Goal: Share content: Share content

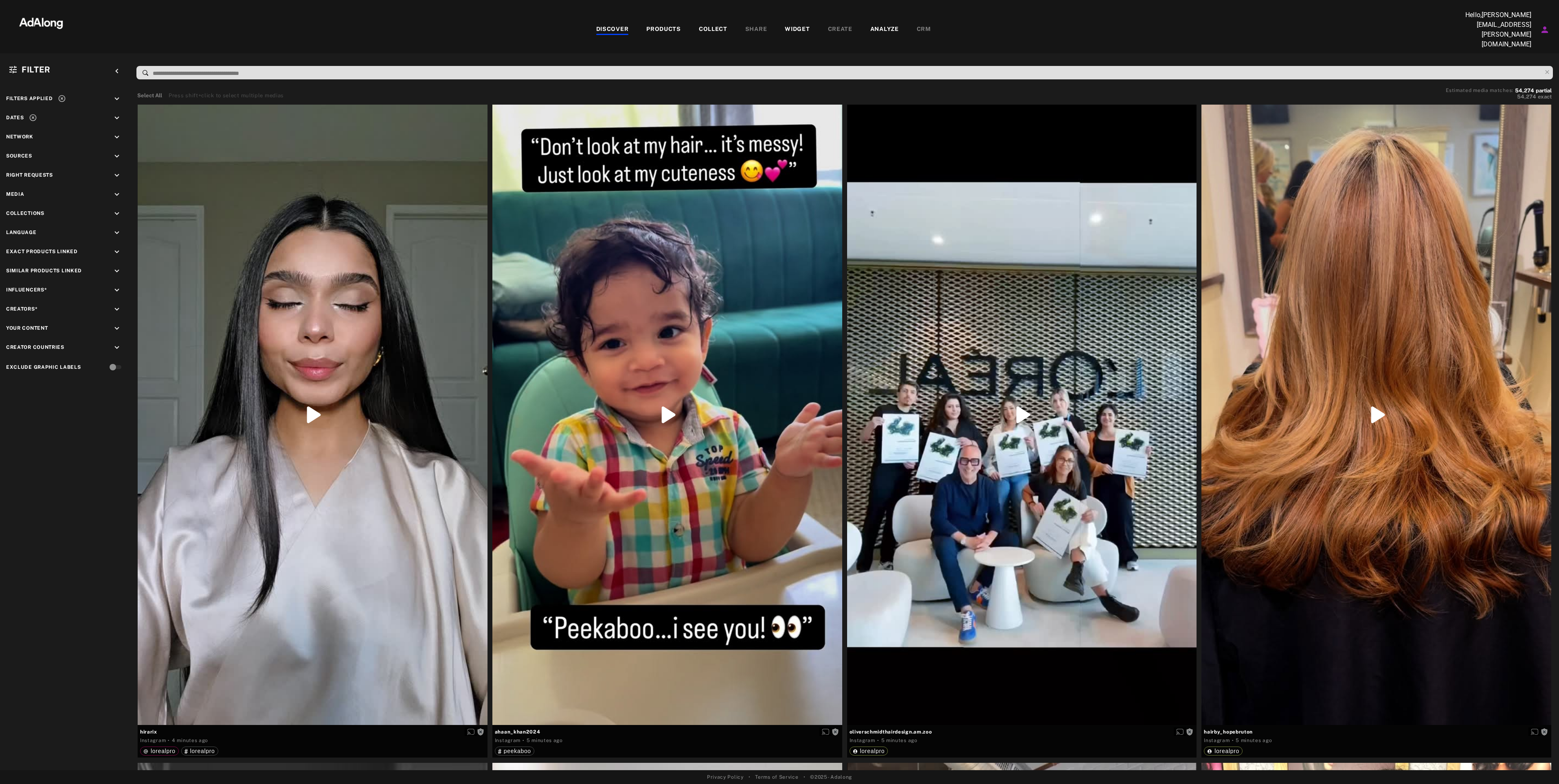
click at [704, 25] on div "COLLECT" at bounding box center [713, 30] width 29 height 10
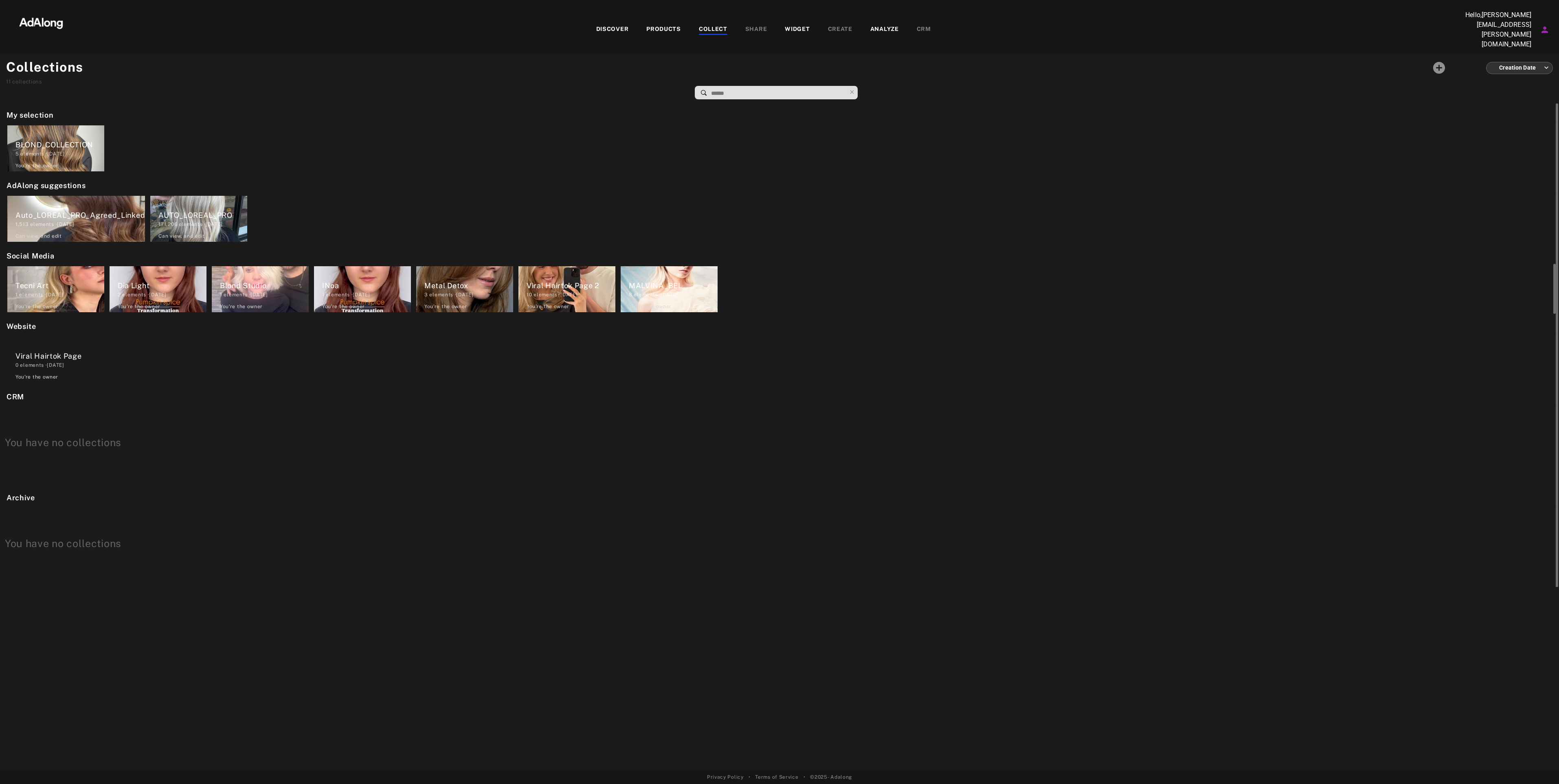
click at [539, 303] on div "You're the owner" at bounding box center [548, 307] width 43 height 7
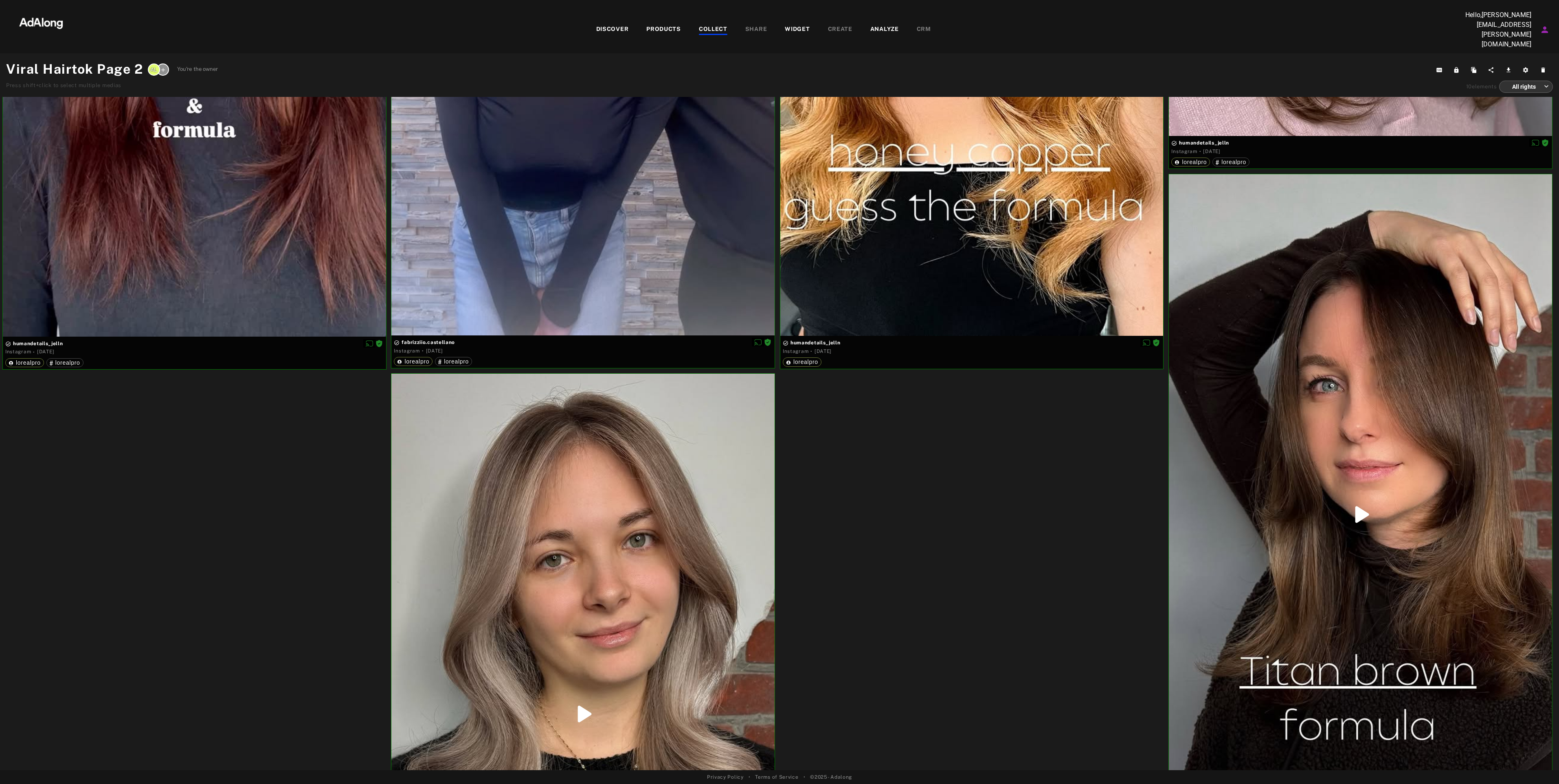
scroll to position [1426, 0]
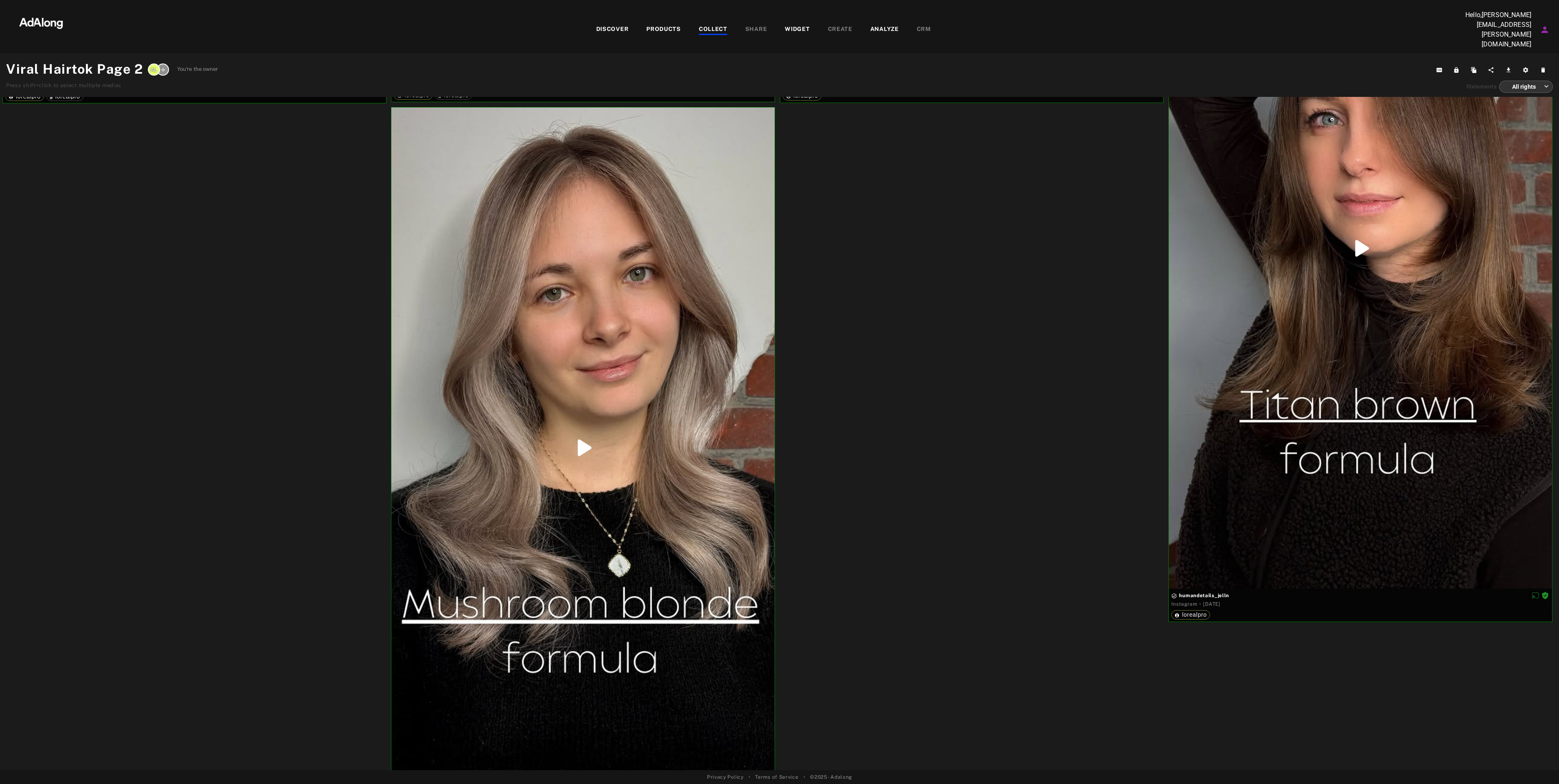
click at [1538, 76] on body "DISCOVER PRODUCTS COLLECT SHARE WIDGET CREATE ANALYZE CRM Hello, [PERSON_NAME][…" at bounding box center [780, 392] width 1559 height 784
click at [1538, 75] on div at bounding box center [780, 392] width 1559 height 784
click at [1486, 66] on span "Share" at bounding box center [1486, 70] width 21 height 8
click at [1442, 59] on div "You can share this url with anyone to give access to your collection" at bounding box center [1432, 66] width 222 height 13
click at [1449, 72] on div "[URL][DOMAIN_NAME]" at bounding box center [1437, 75] width 231 height 6
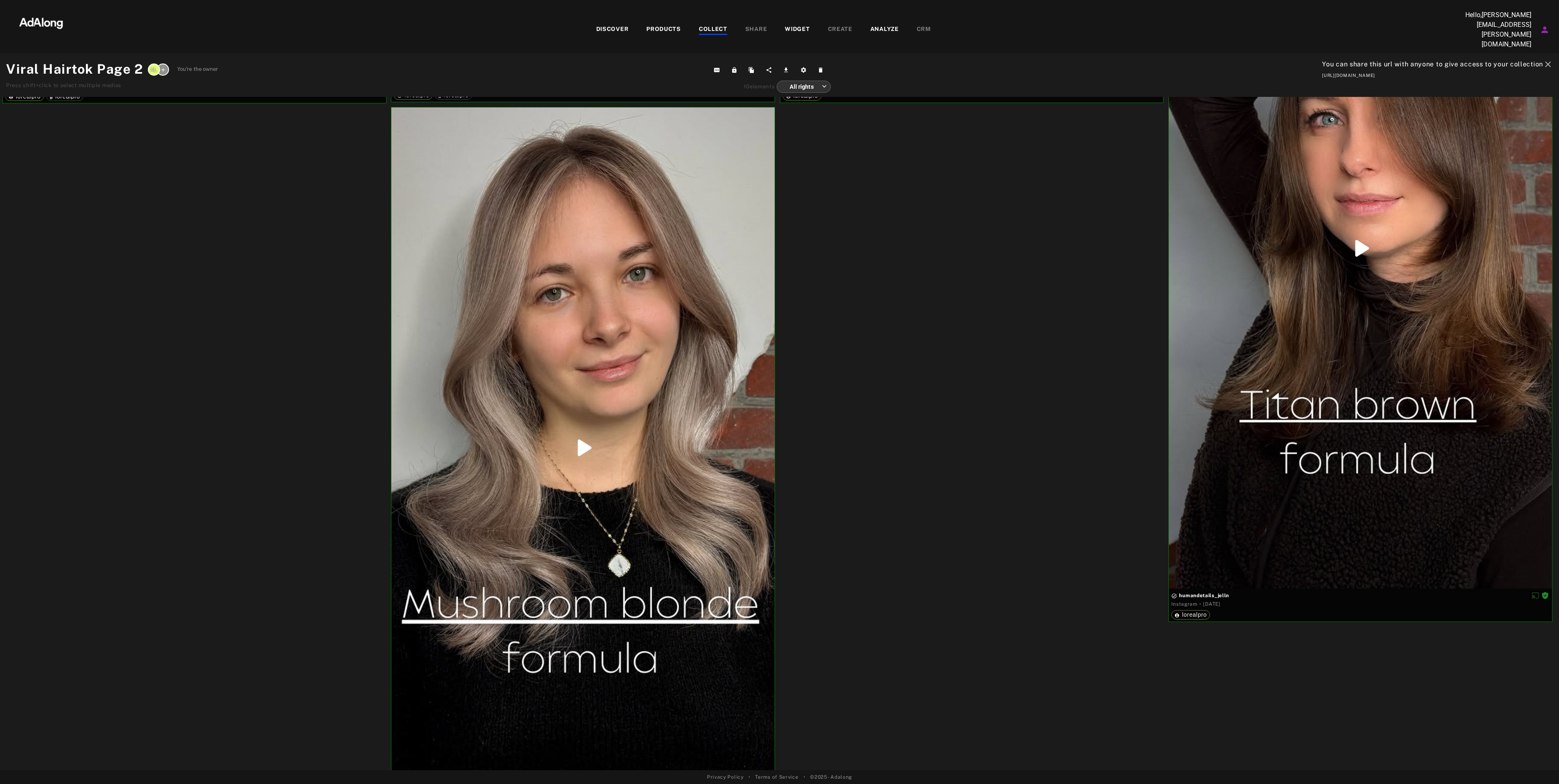
drag, startPoint x: 1449, startPoint y: 54, endPoint x: 1445, endPoint y: 61, distance: 8.1
click at [1445, 61] on div "You can share this url with anyone to give access to your collection close [URL…" at bounding box center [1437, 69] width 231 height 19
click at [1444, 72] on div "[URL][DOMAIN_NAME]" at bounding box center [1437, 75] width 231 height 6
